Goal: Find specific page/section: Find specific page/section

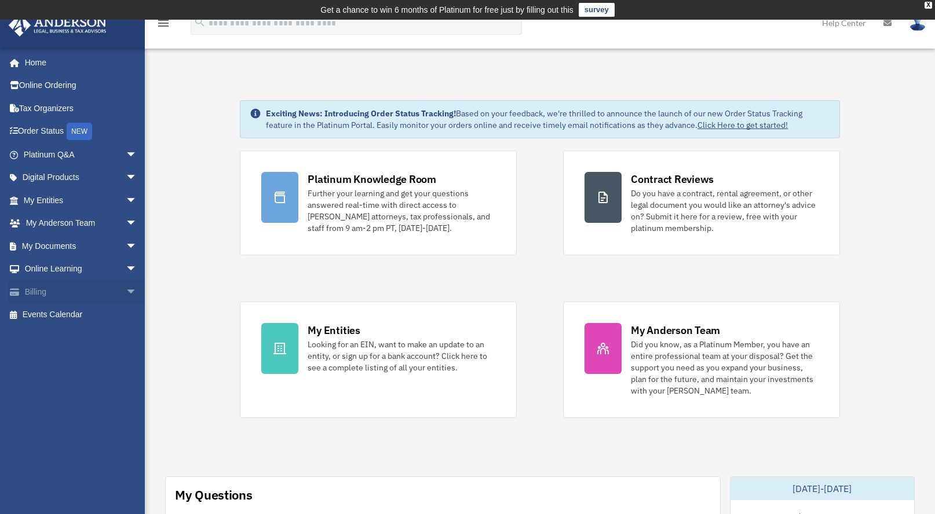
click at [42, 291] on link "Billing arrow_drop_down" at bounding box center [81, 291] width 147 height 23
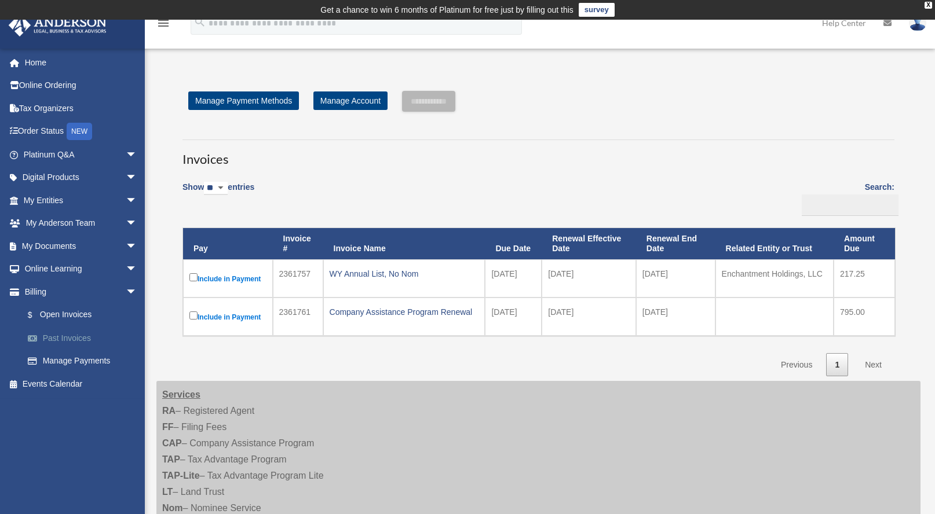
click at [71, 337] on link "Past Invoices" at bounding box center [85, 338] width 138 height 23
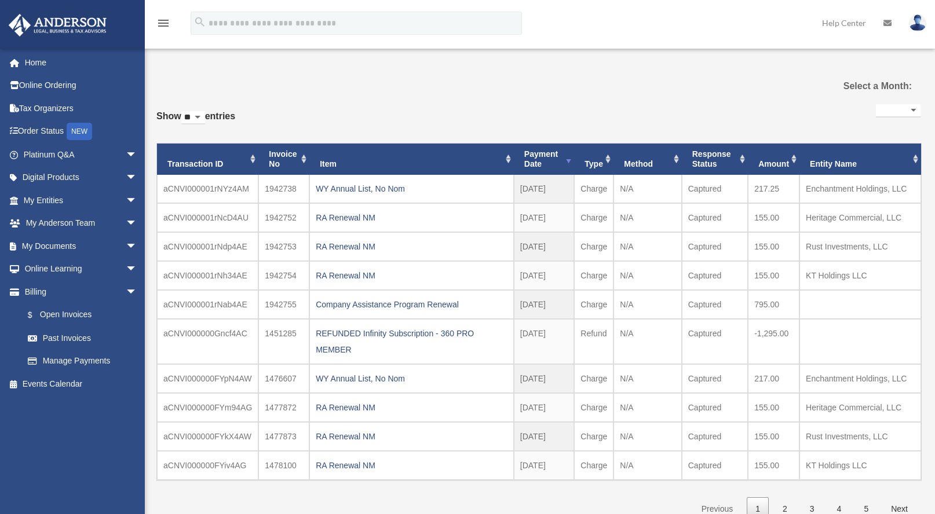
select select
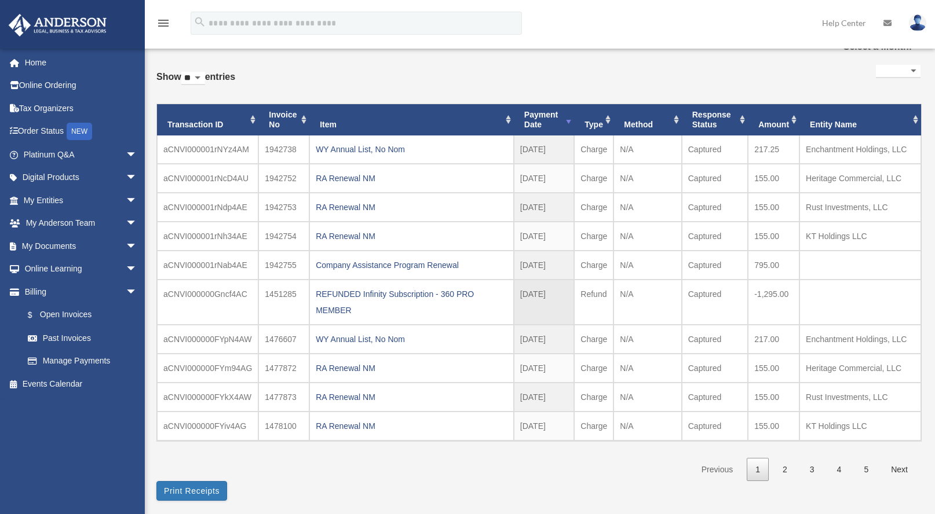
scroll to position [118, 0]
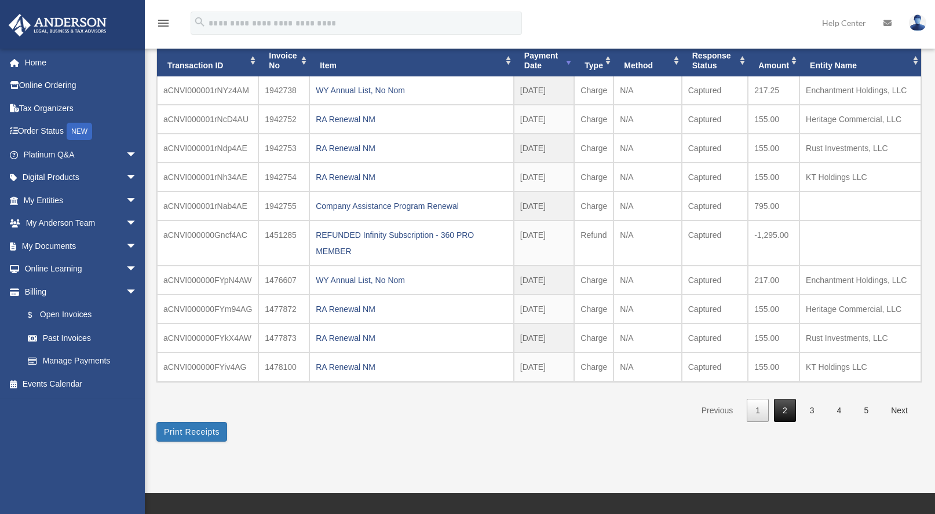
click at [783, 411] on link "2" at bounding box center [785, 411] width 22 height 24
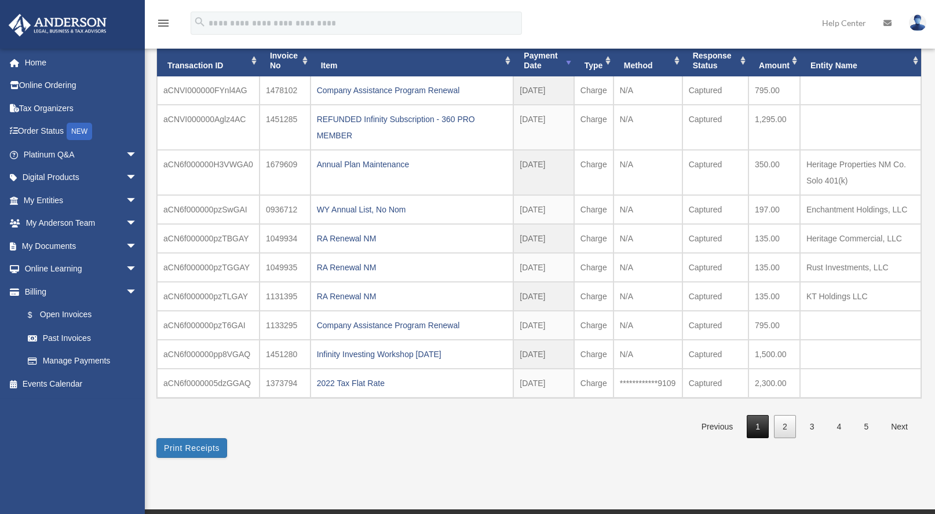
click at [758, 429] on link "1" at bounding box center [758, 427] width 22 height 24
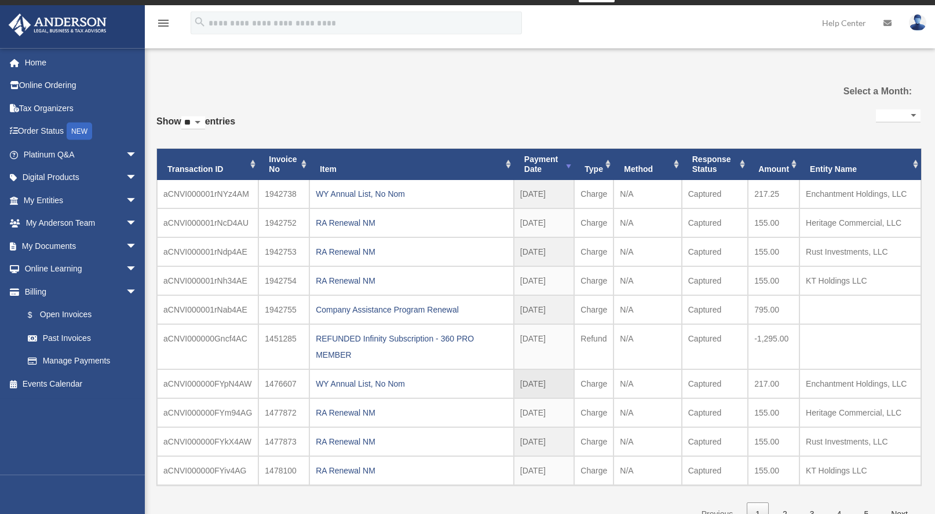
scroll to position [0, 0]
